Goal: Task Accomplishment & Management: Use online tool/utility

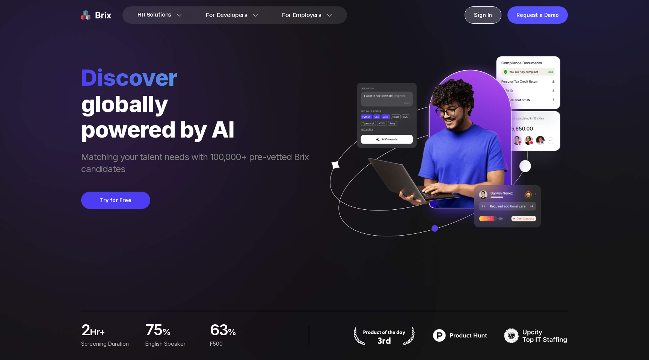
click at [433, 17] on div "Sign In" at bounding box center [483, 14] width 37 height 17
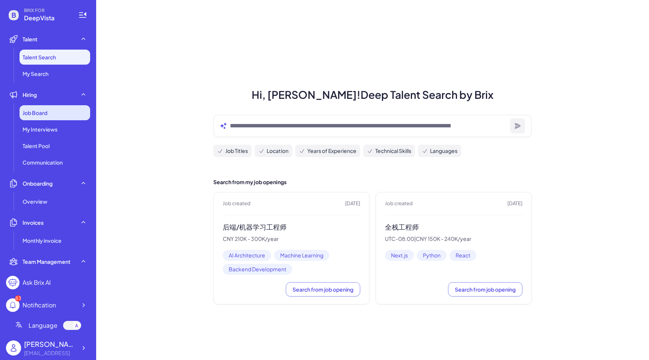
click at [66, 112] on div "Job Board" at bounding box center [55, 112] width 71 height 15
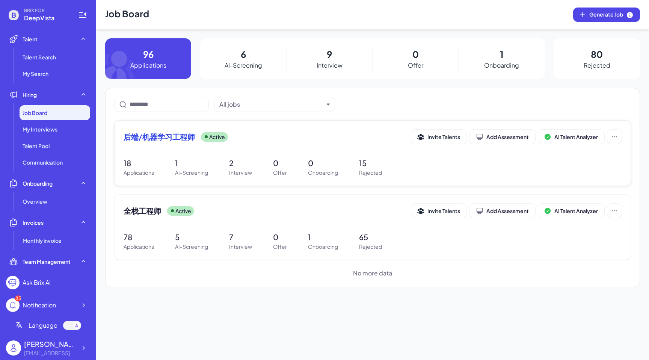
click at [153, 137] on span "后端/机器学习工程师" at bounding box center [159, 136] width 71 height 11
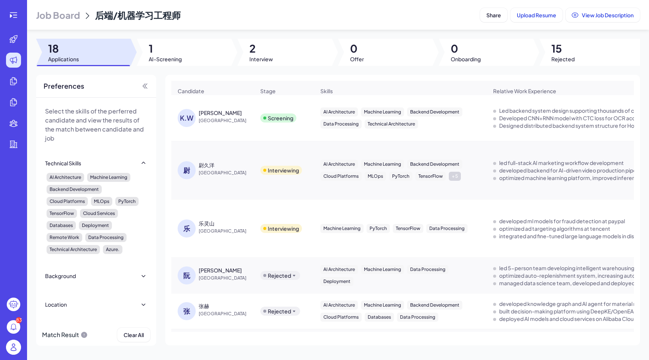
click at [214, 110] on div "KEHWA WENG" at bounding box center [220, 113] width 43 height 8
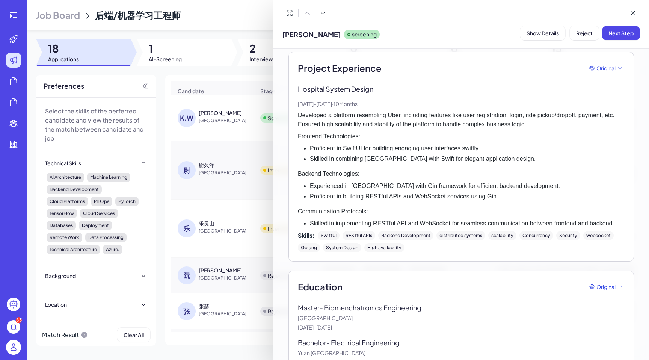
scroll to position [471, 0]
click at [18, 81] on div at bounding box center [324, 180] width 649 height 360
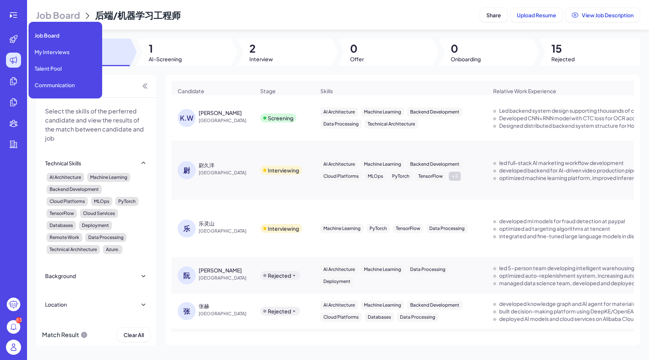
click at [12, 60] on icon at bounding box center [13, 60] width 7 height 7
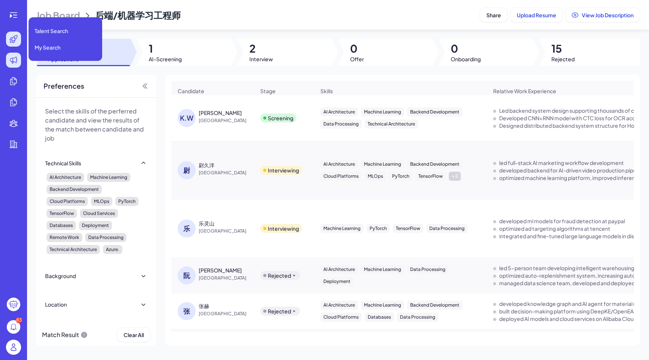
click at [11, 35] on icon at bounding box center [13, 39] width 9 height 9
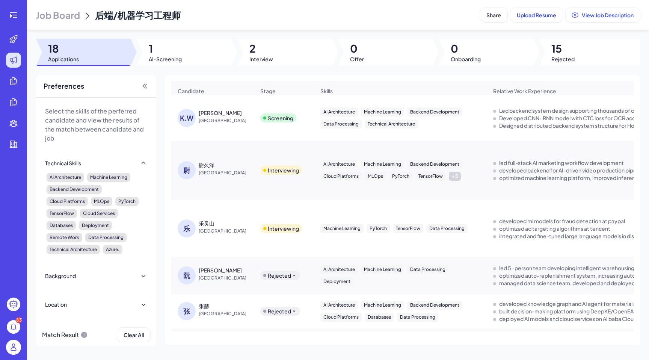
click at [13, 50] on ul at bounding box center [14, 162] width 24 height 260
click at [13, 56] on icon at bounding box center [13, 60] width 9 height 9
click at [12, 5] on div "83" at bounding box center [13, 180] width 27 height 360
click at [15, 17] on icon at bounding box center [13, 14] width 7 height 5
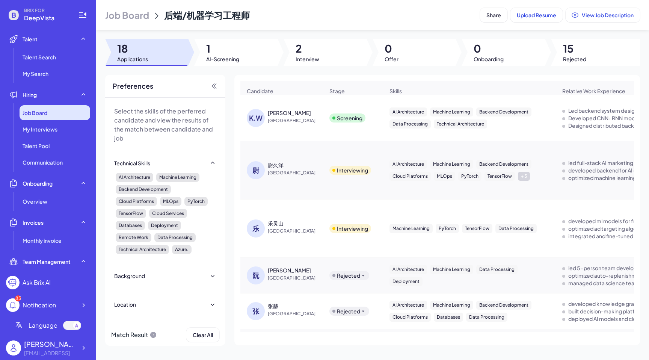
click at [51, 110] on div "Job Board" at bounding box center [55, 112] width 71 height 15
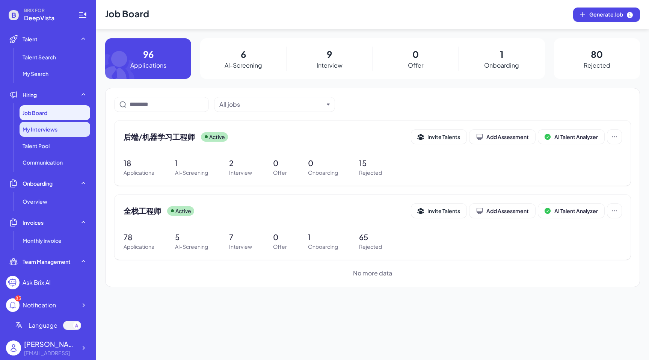
click at [50, 127] on span "My Interviews" at bounding box center [40, 129] width 35 height 8
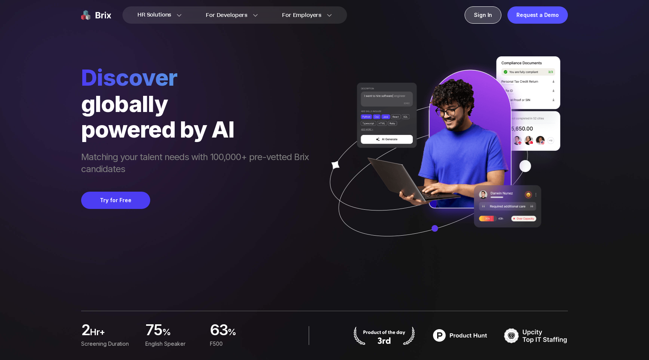
click at [484, 16] on div "Sign In" at bounding box center [483, 14] width 37 height 17
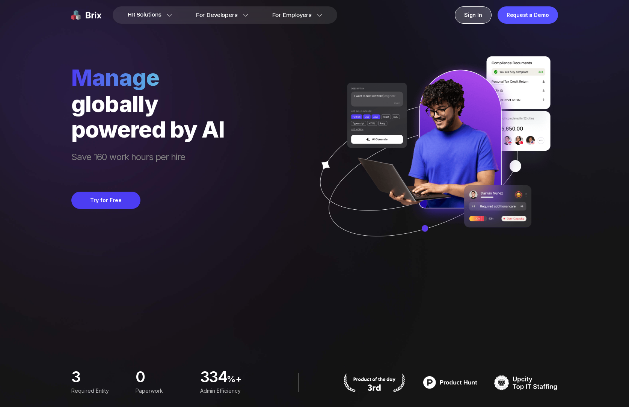
click at [477, 12] on div "Sign In" at bounding box center [473, 14] width 37 height 17
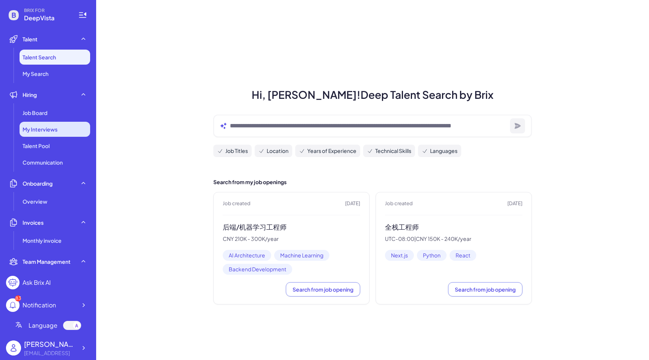
click at [51, 127] on span "My Interviews" at bounding box center [40, 129] width 35 height 8
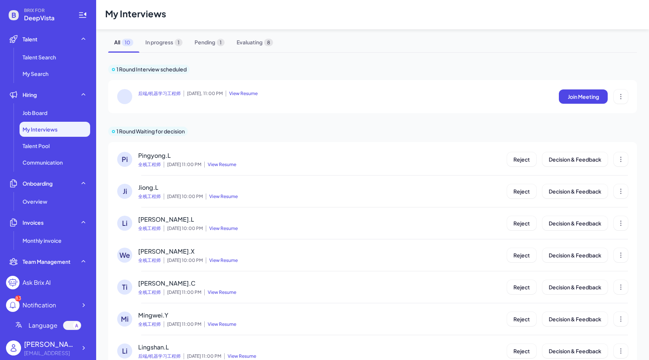
click at [154, 92] on span "后端/机器学习工程师" at bounding box center [159, 93] width 42 height 6
click at [163, 39] on span "In progress 1" at bounding box center [163, 42] width 49 height 20
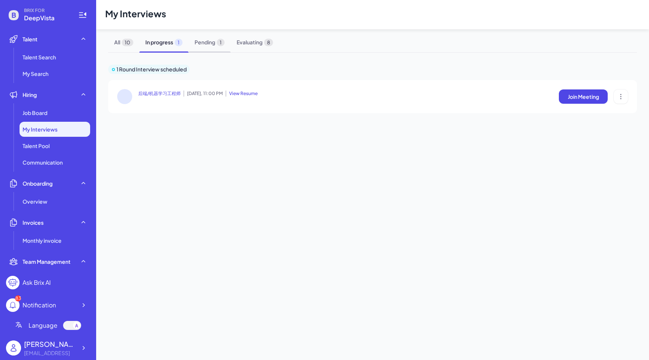
click at [201, 41] on span "Pending 1" at bounding box center [210, 42] width 42 height 20
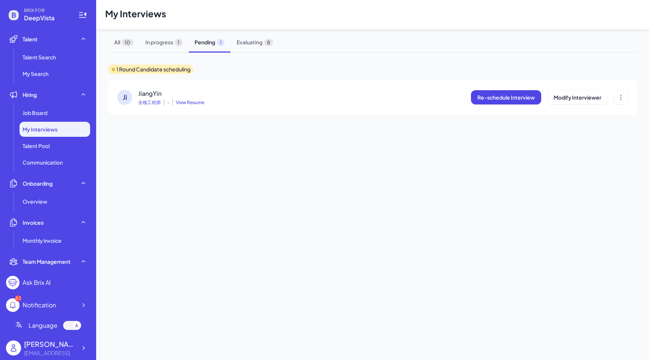
click at [153, 95] on span "JiangYin" at bounding box center [149, 93] width 23 height 8
click at [157, 37] on span "In progress 1" at bounding box center [163, 42] width 49 height 20
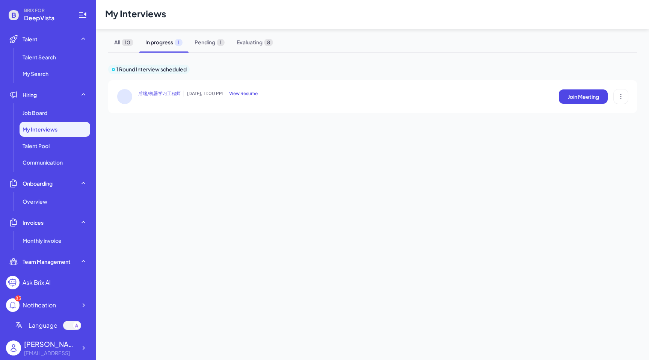
click at [244, 94] on span "View Resume" at bounding box center [242, 93] width 32 height 6
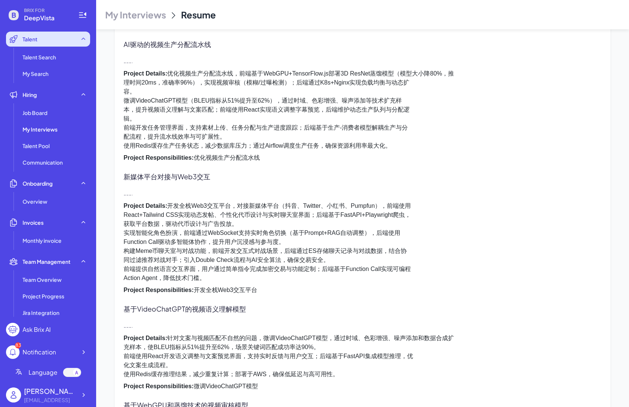
scroll to position [784, 0]
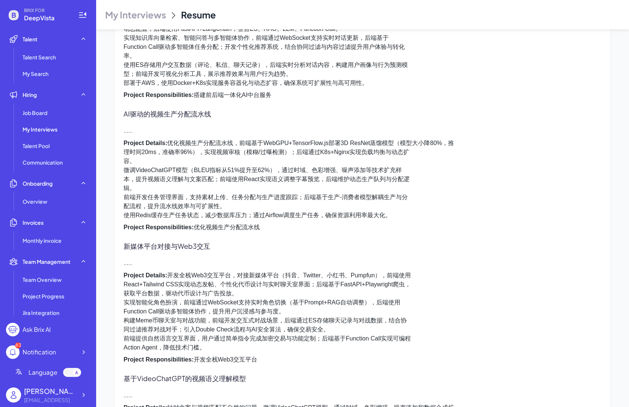
click at [306, 90] on p "Project Responsibilities: 搭建前后端⼀体化AI中台服务" at bounding box center [363, 94] width 478 height 9
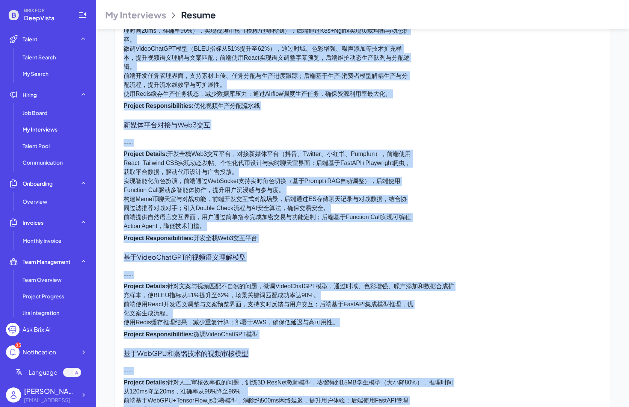
scroll to position [1297, 0]
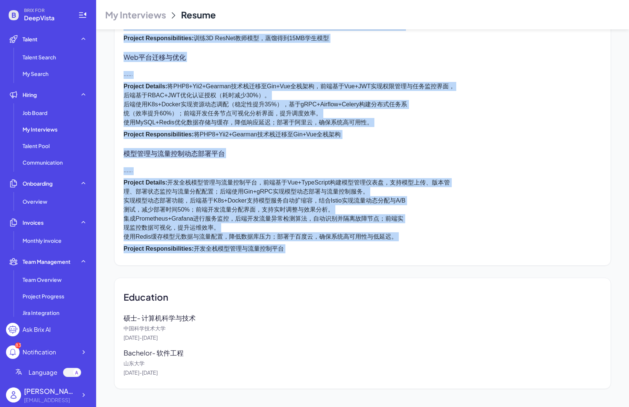
drag, startPoint x: 128, startPoint y: 131, endPoint x: 297, endPoint y: 374, distance: 295.9
copy div "Work Experience 技术负责⼈（AI全栈） - 乐璟科技有限公司 Dec, 2022 - Present · 3 years 统筹资源分配，规划A…"
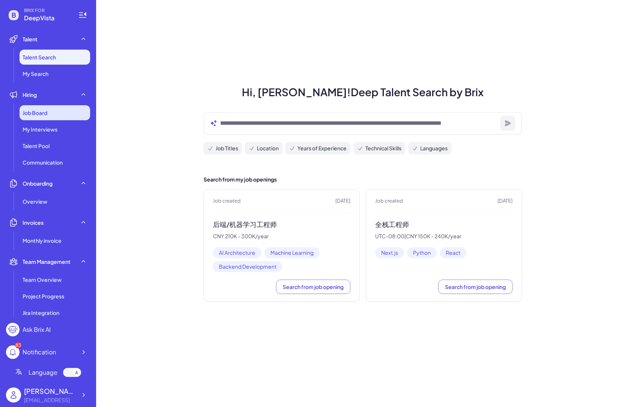
click at [34, 114] on span "Job Board" at bounding box center [35, 113] width 25 height 8
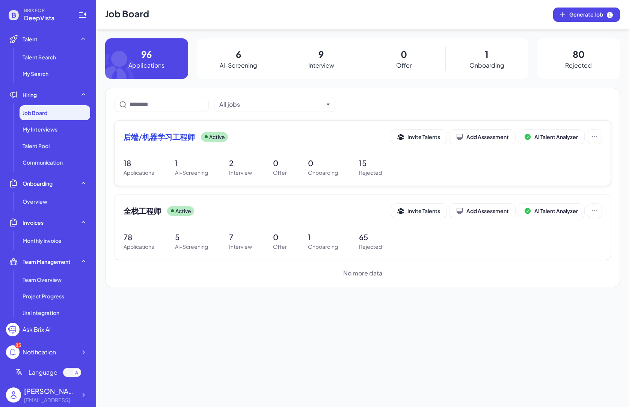
click at [145, 143] on div "后端/机器学习工程师 Active Invite Talents Add Assessment AI Talent Analyzer" at bounding box center [363, 137] width 478 height 14
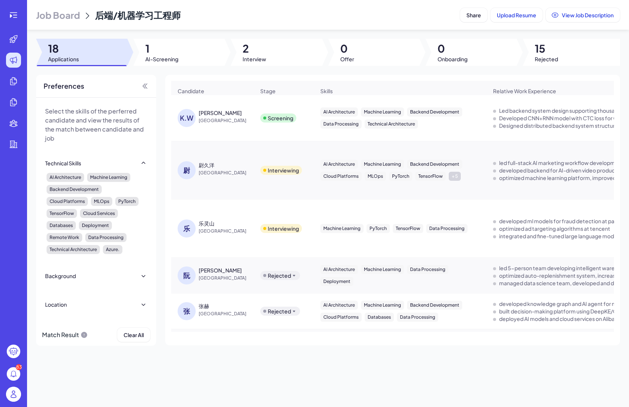
click at [213, 163] on div "尉久洋" at bounding box center [207, 165] width 16 height 8
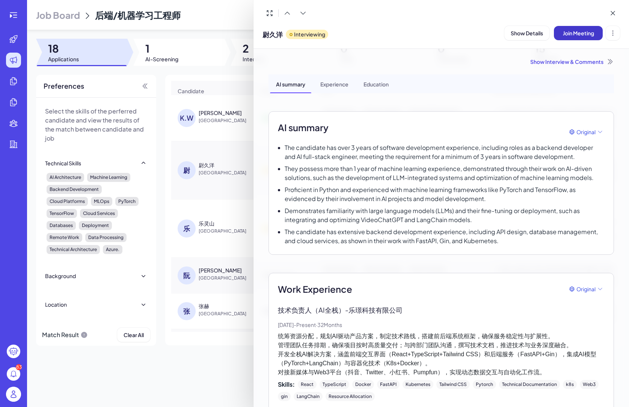
click at [575, 32] on span "Join Meeting" at bounding box center [578, 33] width 31 height 7
